Goal: Book appointment/travel/reservation

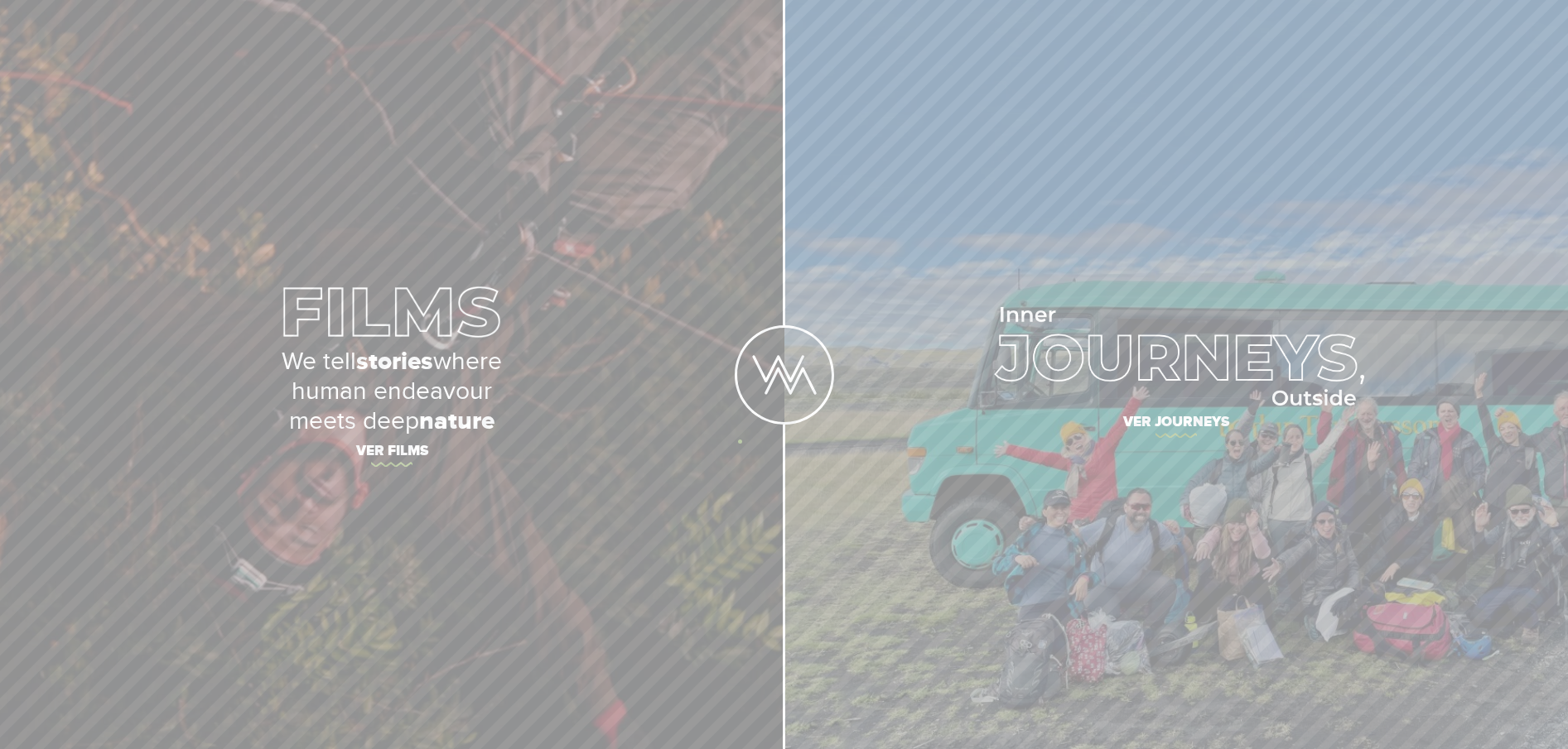
click at [739, 441] on div at bounding box center [784, 374] width 99 height 749
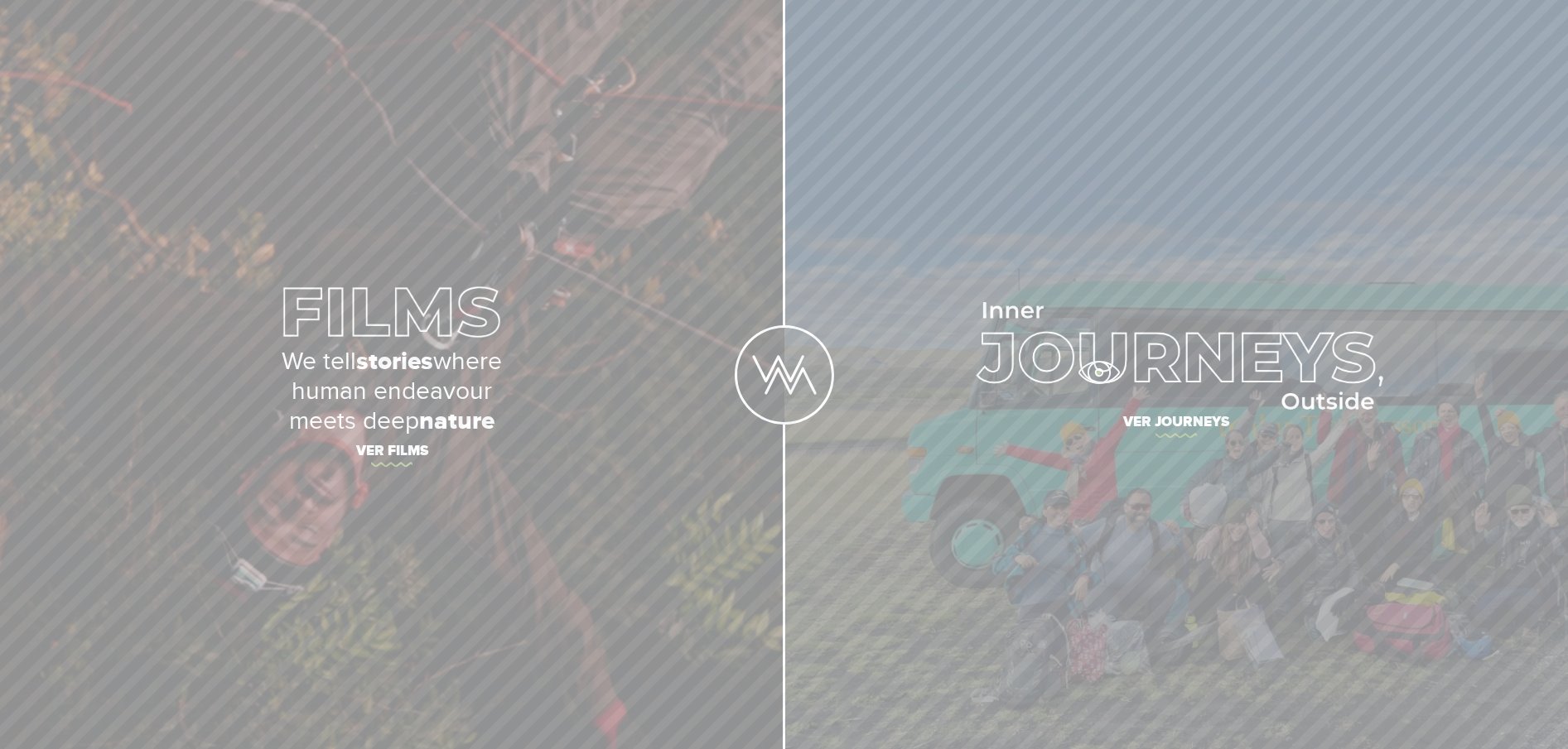
click at [1098, 373] on img at bounding box center [1177, 356] width 415 height 108
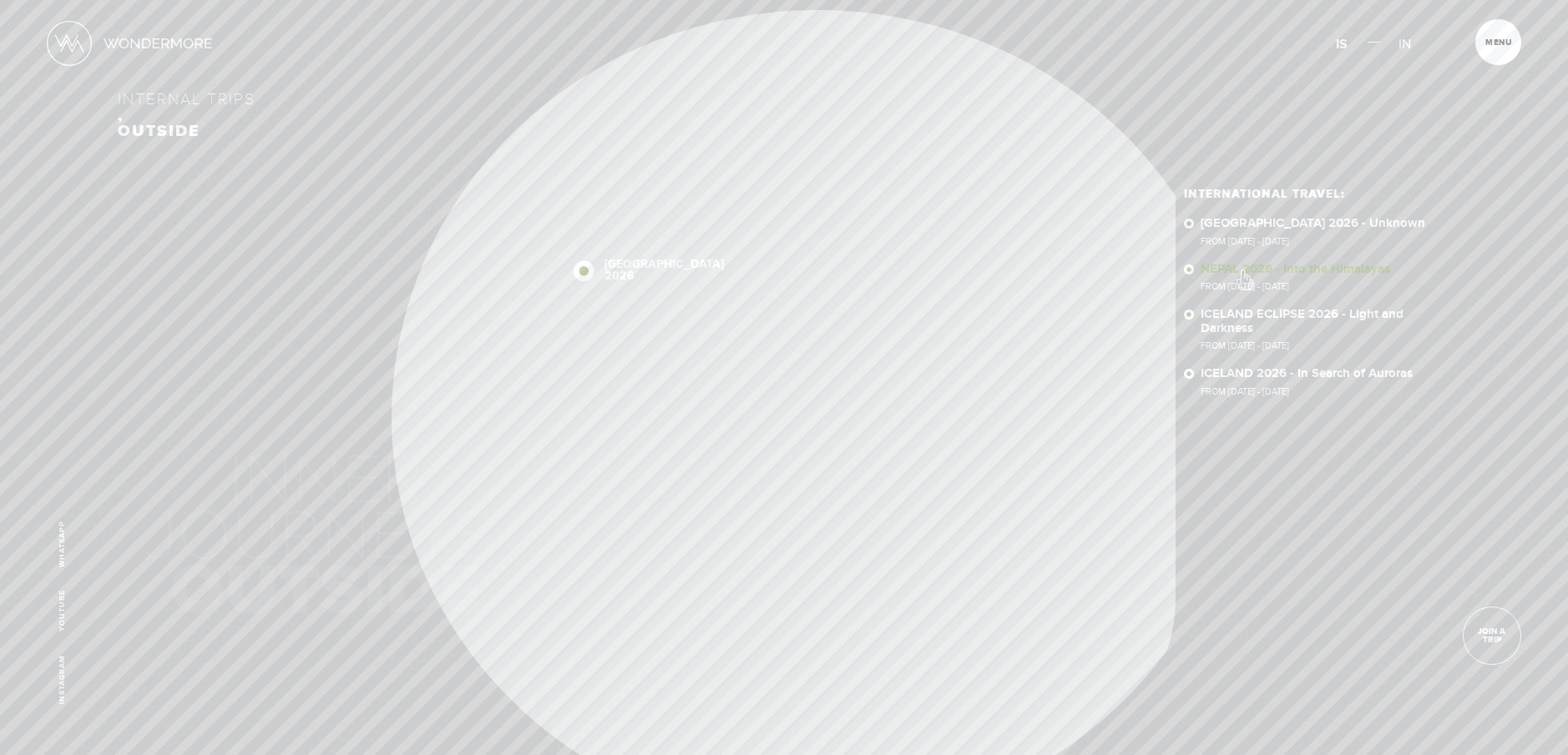
click at [1243, 271] on font "NEPAL 2026 - Into the Himalayas" at bounding box center [1294, 270] width 189 height 16
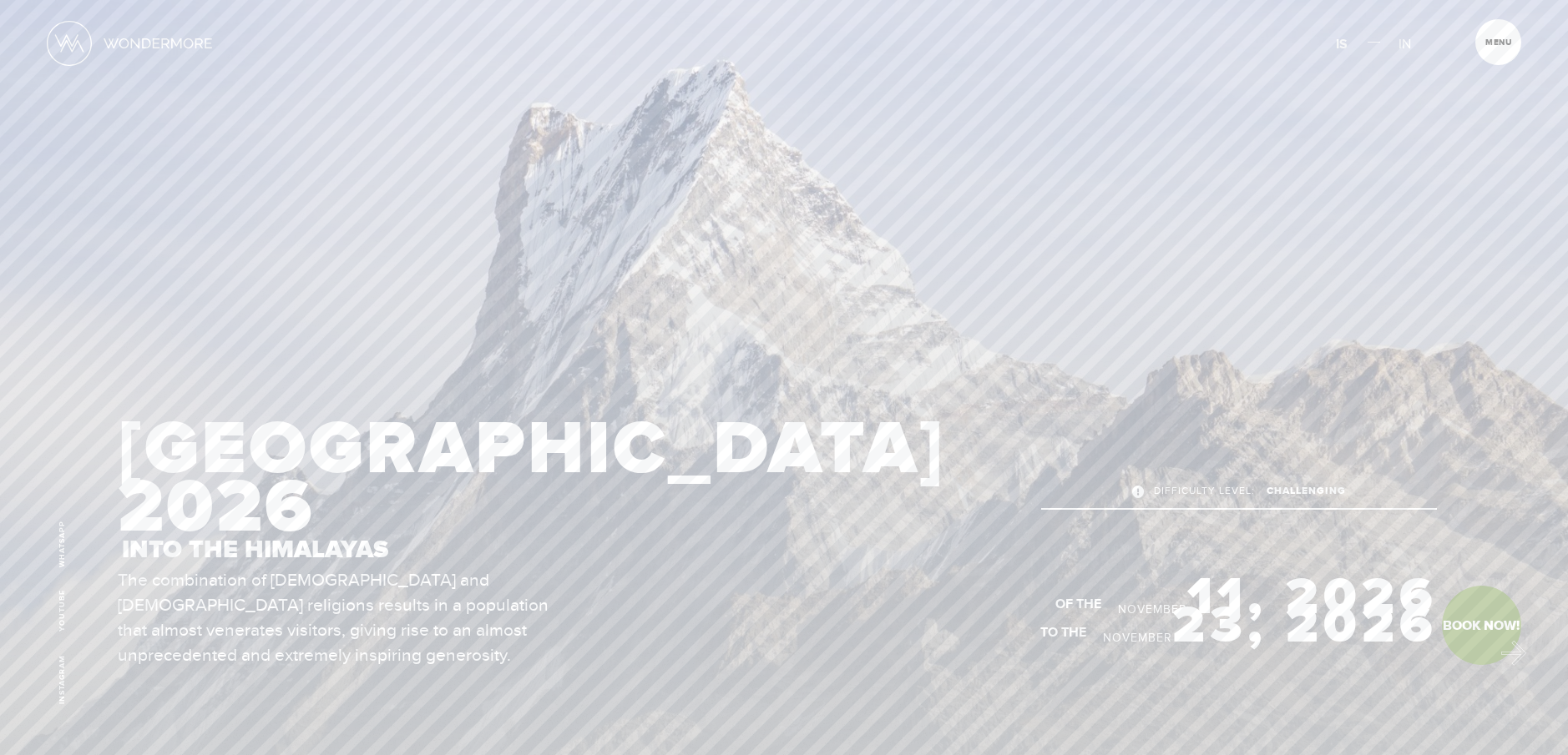
click at [1504, 648] on link "Book Now!" at bounding box center [1482, 625] width 79 height 79
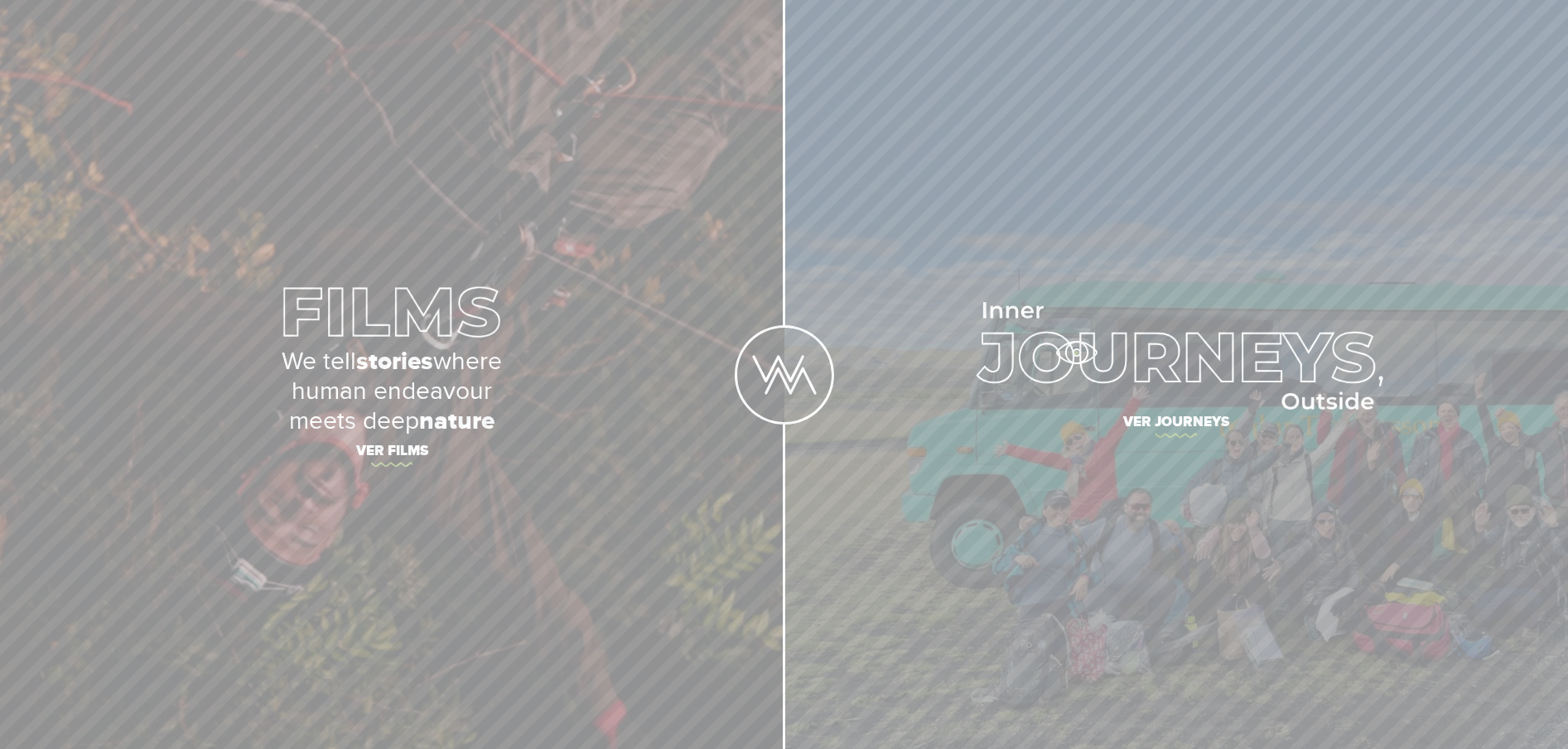
click at [1075, 353] on img at bounding box center [1177, 356] width 415 height 108
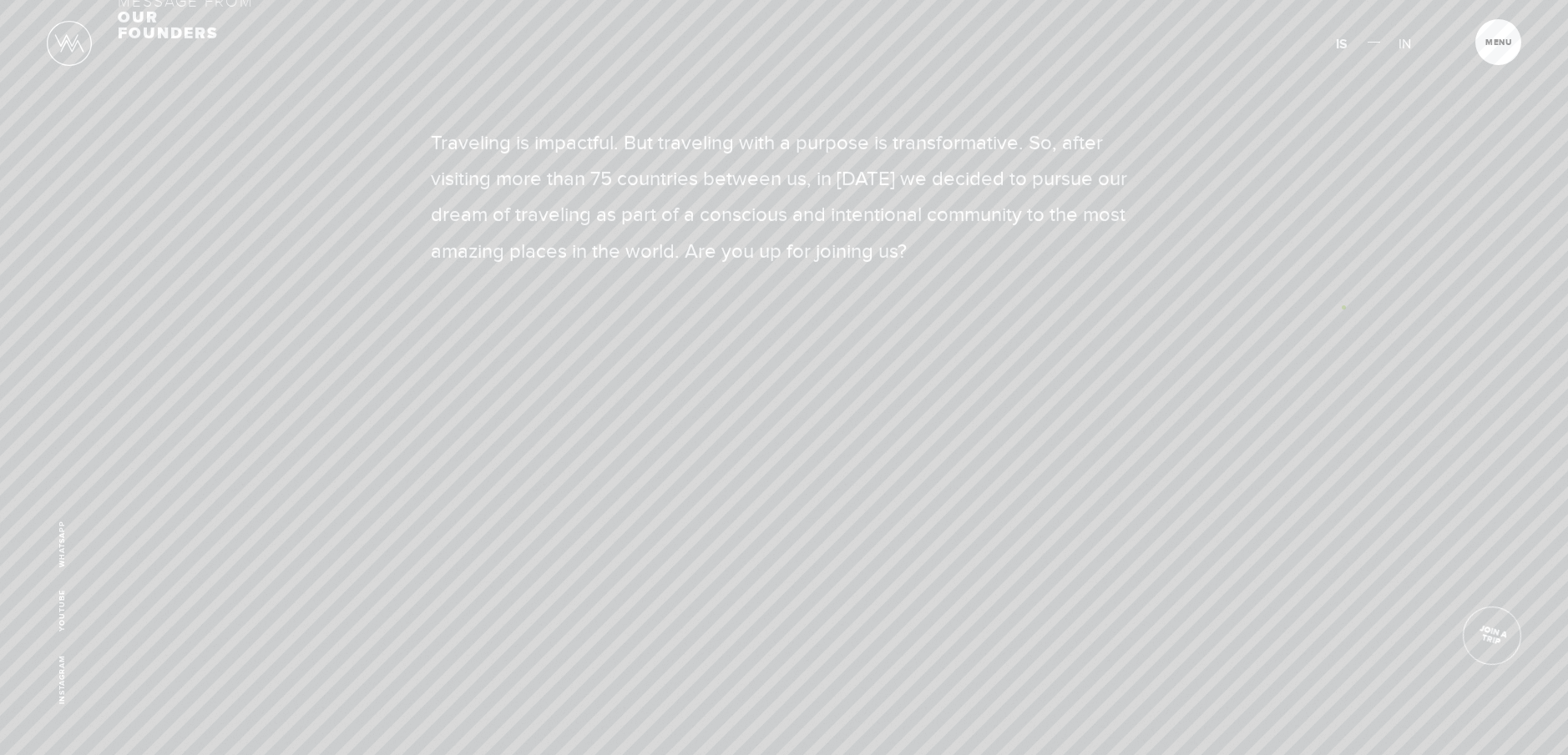
scroll to position [1272, 0]
